Goal: Information Seeking & Learning: Learn about a topic

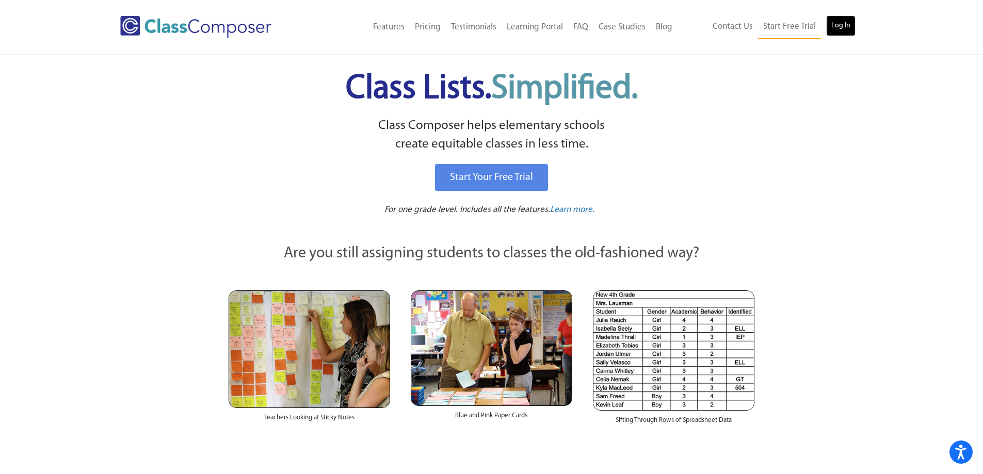
click at [838, 28] on link "Log In" at bounding box center [840, 25] width 29 height 21
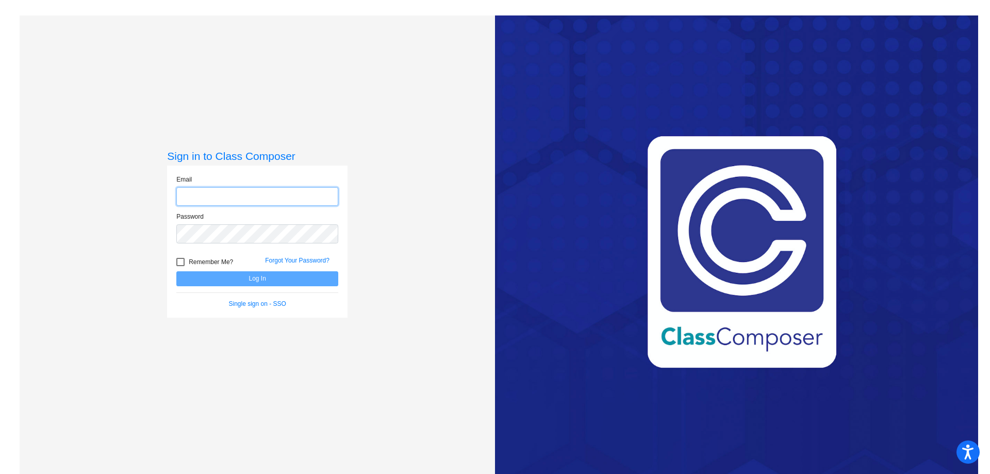
click at [204, 195] on input "email" at bounding box center [257, 196] width 162 height 19
type input "sullivanjl"
click at [213, 199] on input "email" at bounding box center [257, 196] width 162 height 19
type input "sullivanjl@mdusd.org"
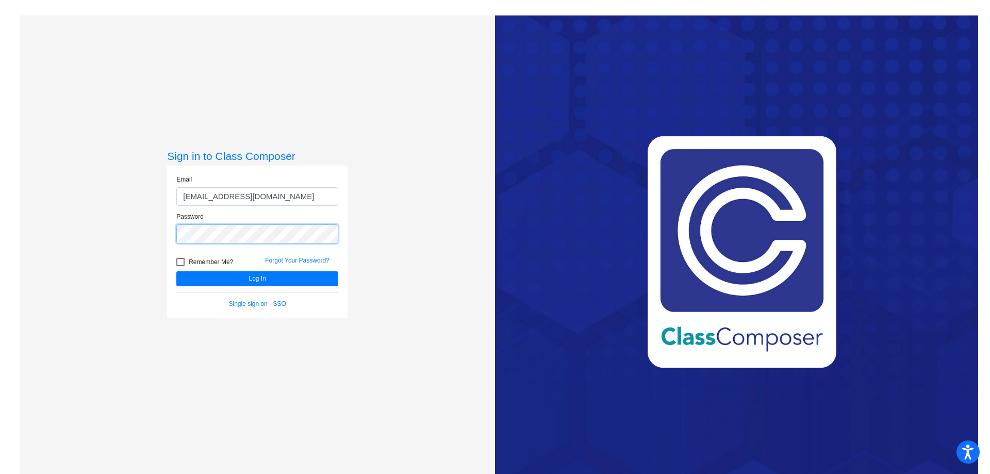
click at [176, 271] on button "Log In" at bounding box center [257, 278] width 162 height 15
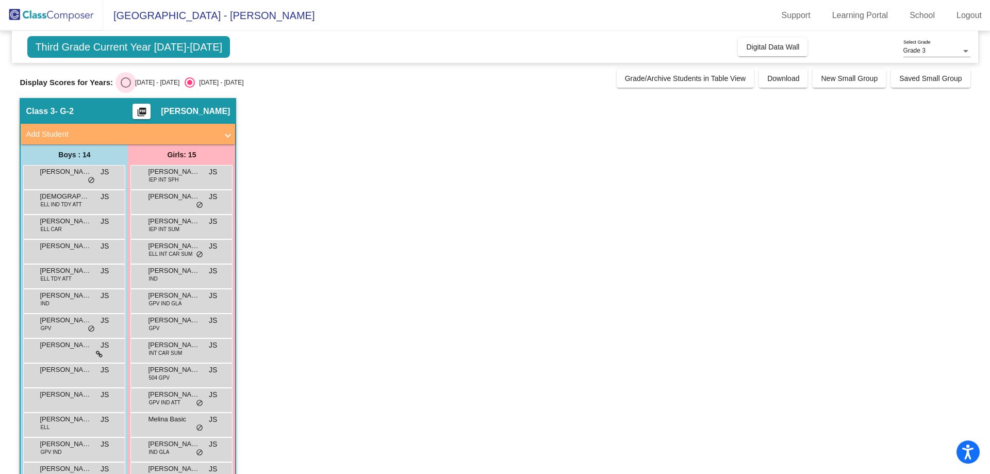
click at [129, 80] on div "Select an option" at bounding box center [126, 82] width 10 height 10
click at [126, 88] on input "2024 - 2025" at bounding box center [125, 88] width 1 height 1
radio input "true"
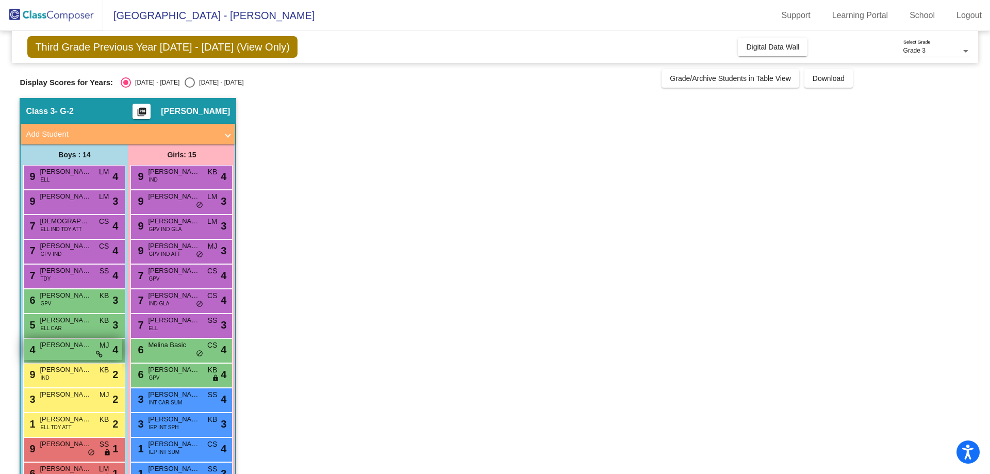
click at [58, 346] on span "Ezra Lopez" at bounding box center [66, 345] width 52 height 10
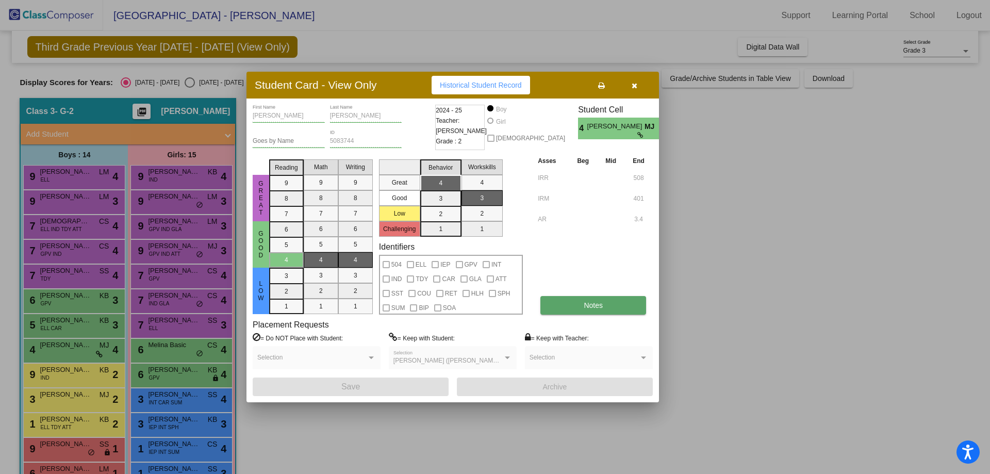
click at [597, 306] on span "Notes" at bounding box center [593, 305] width 19 height 8
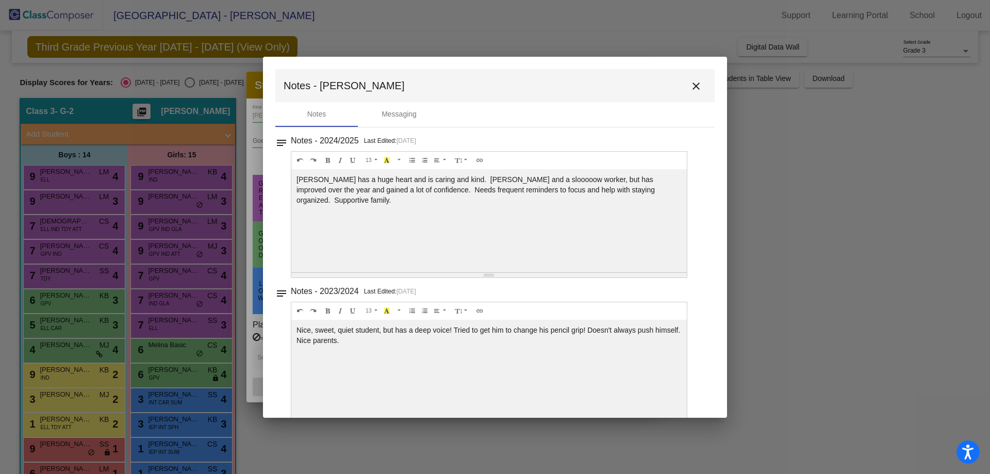
click at [692, 84] on mat-icon "close" at bounding box center [696, 86] width 12 height 12
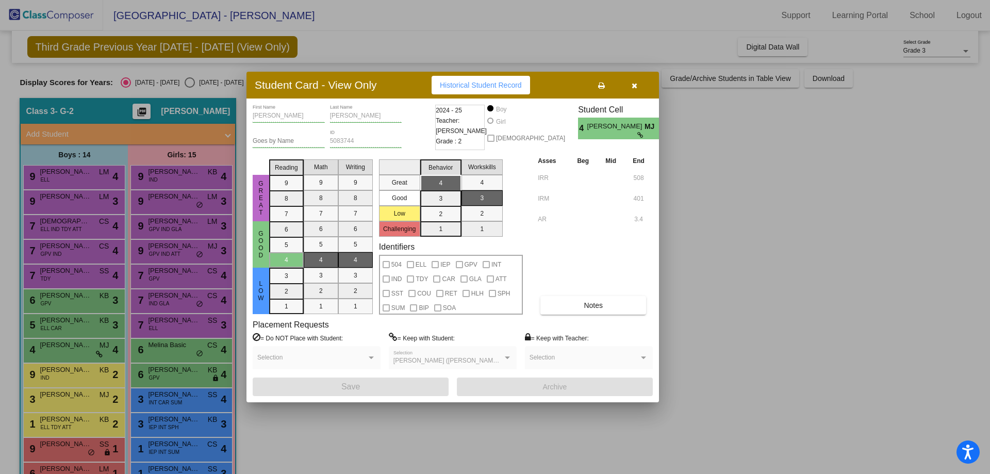
click at [632, 84] on icon "button" at bounding box center [635, 85] width 6 height 7
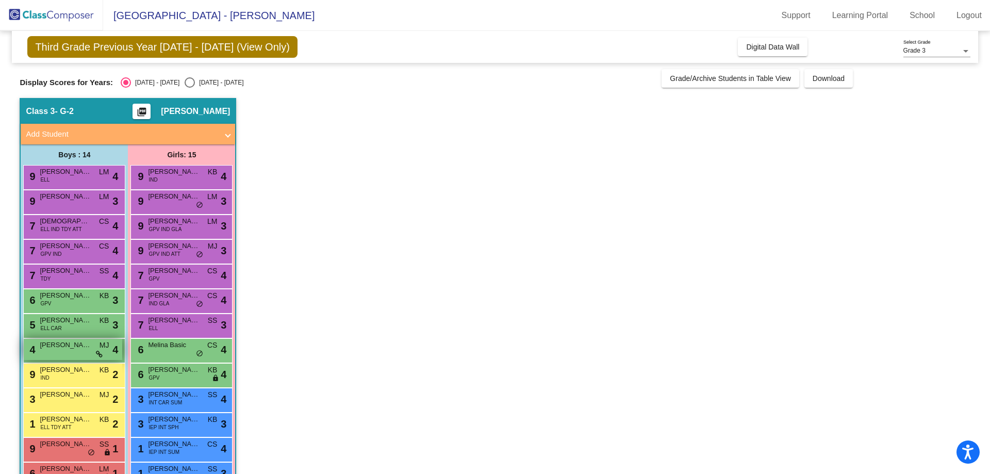
click at [94, 350] on div "4 Ezra Lopez MJ lock do_not_disturb_alt 4" at bounding box center [73, 349] width 99 height 21
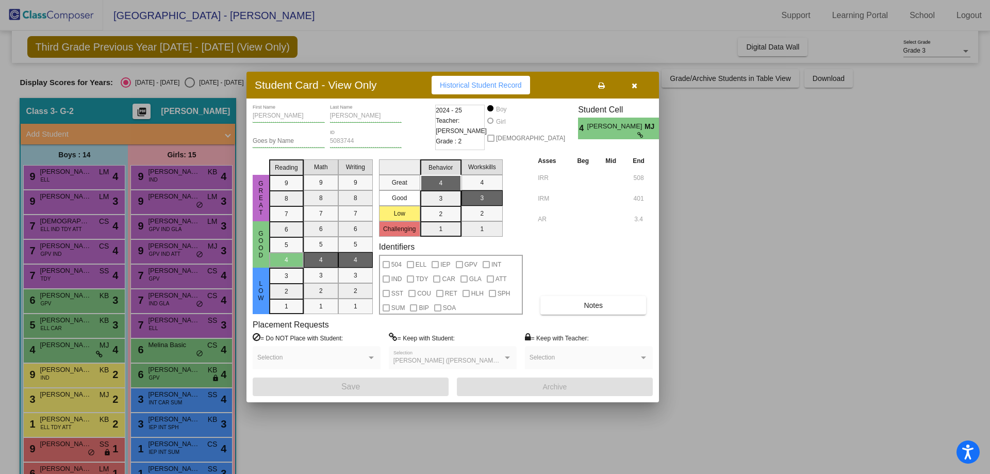
click at [635, 87] on icon "button" at bounding box center [635, 85] width 6 height 7
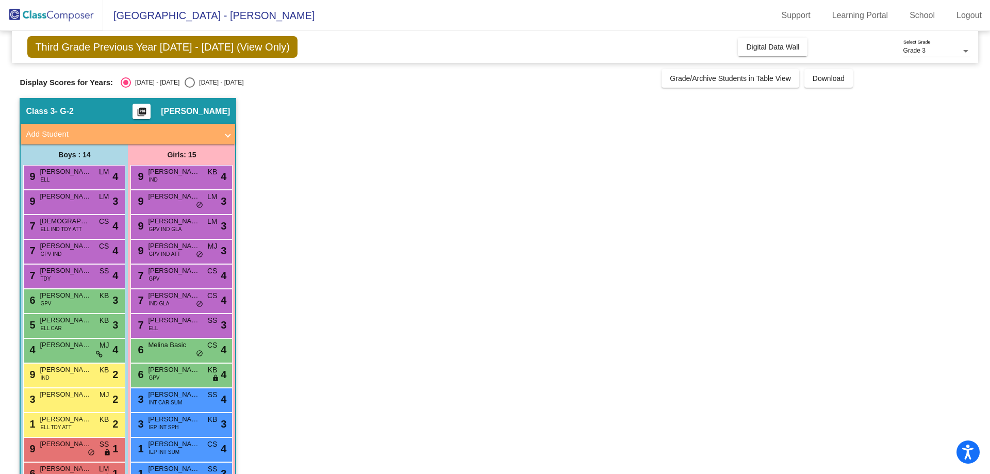
click at [663, 193] on app-classroom "Class 3 - G-2 picture_as_pdf Jennifer Sullivan Add Student First Name Last Name…" at bounding box center [495, 325] width 951 height 455
